Goal: Transaction & Acquisition: Purchase product/service

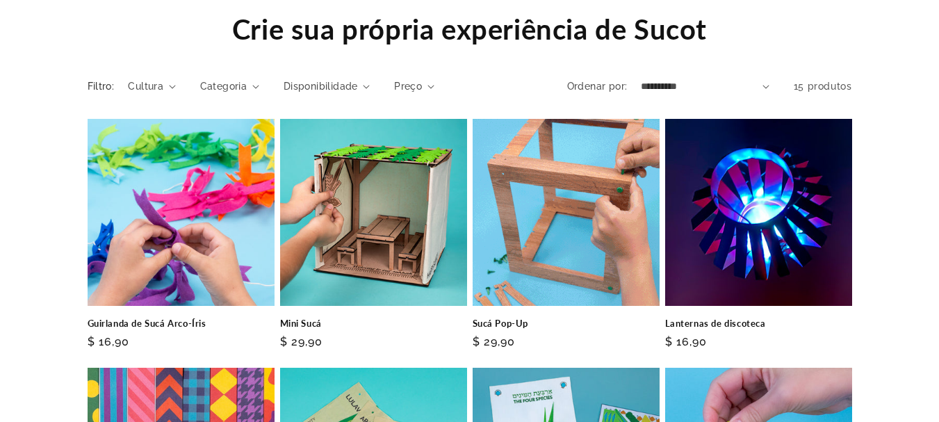
scroll to position [1530, 0]
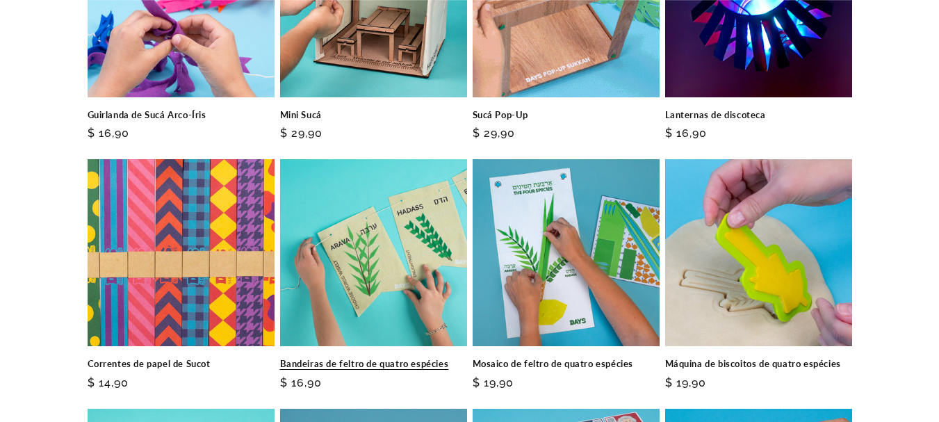
click at [355, 358] on link "Bandeiras de feltro de quatro espécies" at bounding box center [373, 364] width 187 height 12
